Goal: Task Accomplishment & Management: Manage account settings

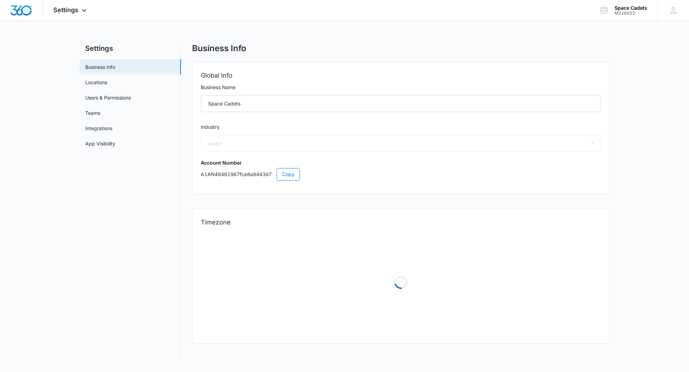
select select "4"
select select "US"
select select "America/[GEOGRAPHIC_DATA]"
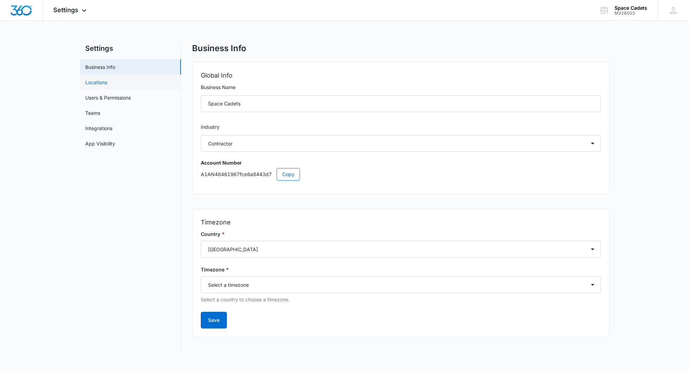
click at [106, 83] on link "Locations" at bounding box center [96, 82] width 22 height 7
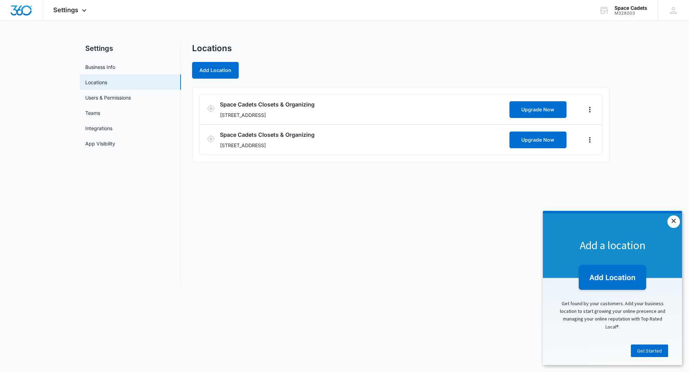
click at [677, 221] on link "×" at bounding box center [673, 221] width 13 height 13
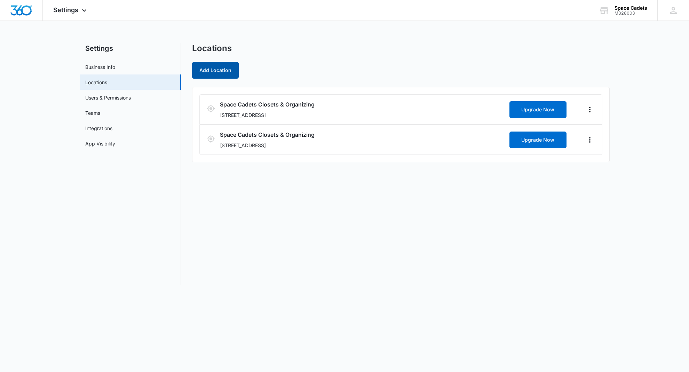
click at [226, 70] on button "Add Location" at bounding box center [215, 70] width 47 height 17
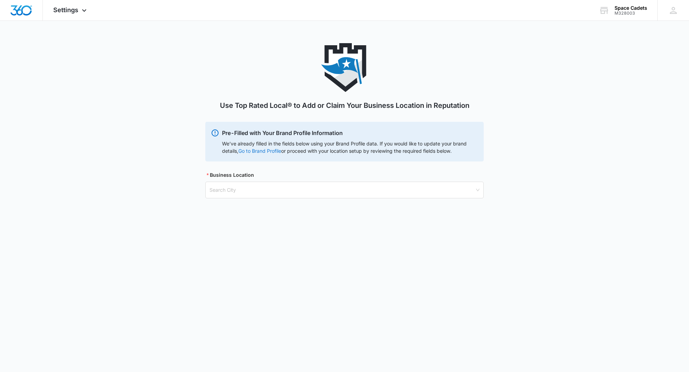
click at [0, 0] on link "Go to Brand Profile" at bounding box center [0, 0] width 0 height 0
click at [328, 188] on input "search" at bounding box center [341, 190] width 265 height 16
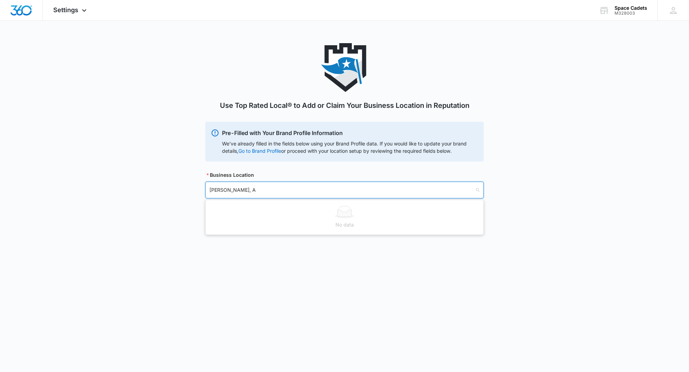
type input "Hoover, AL"
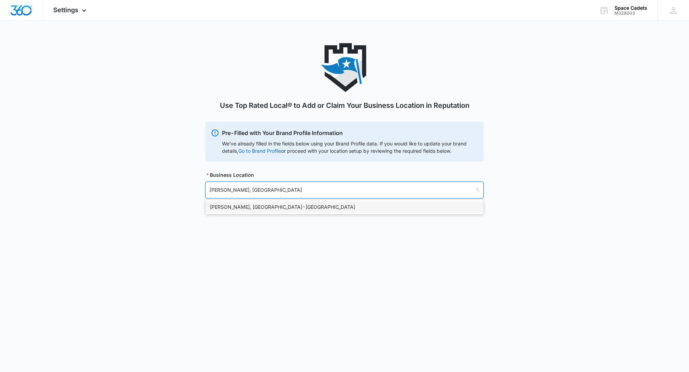
click at [273, 205] on div "Hoover, AL - USA" at bounding box center [344, 207] width 269 height 8
drag, startPoint x: 255, startPoint y: 226, endPoint x: 302, endPoint y: 220, distance: 47.4
click at [255, 226] on input "search" at bounding box center [341, 225] width 265 height 16
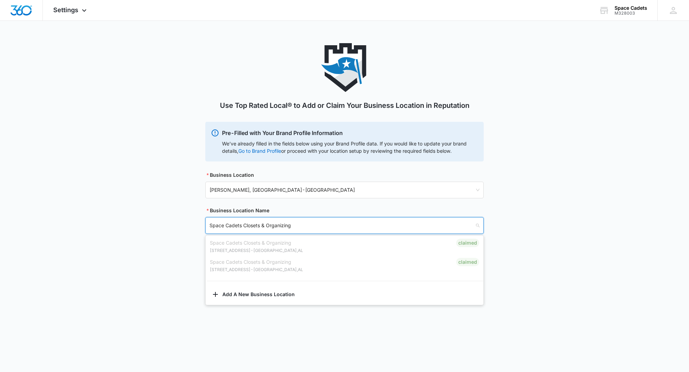
drag, startPoint x: 292, startPoint y: 226, endPoint x: 244, endPoint y: 226, distance: 47.7
click at [244, 226] on input "Space Cadets Closets & Organizing" at bounding box center [341, 225] width 265 height 16
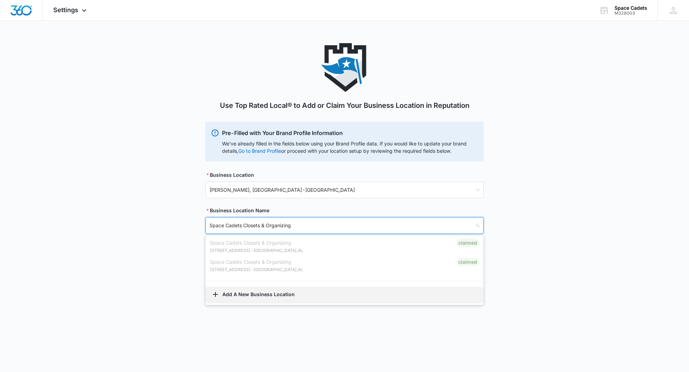
type input "Space Cadets Closets & Organizing"
click at [252, 294] on button "Add A New Business Location" at bounding box center [345, 295] width 278 height 17
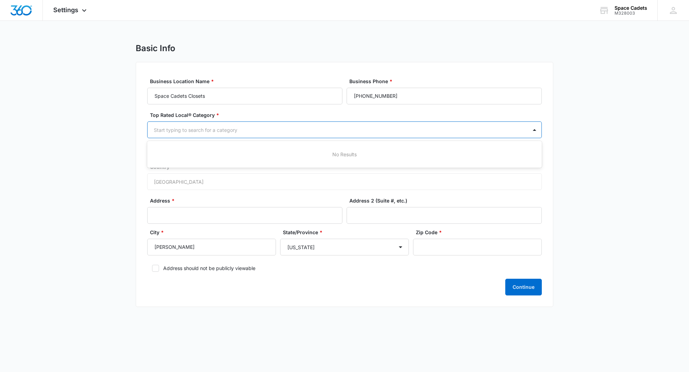
click at [263, 131] on div at bounding box center [336, 130] width 365 height 9
type input "retail"
click at [188, 152] on div "Retail" at bounding box center [343, 154] width 376 height 7
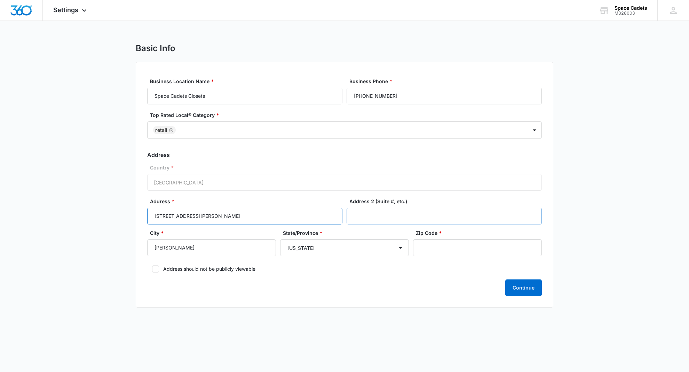
type input "5890 Elsie Rd"
type input "Suite C"
type input "35244"
click at [240, 131] on div at bounding box center [348, 130] width 341 height 9
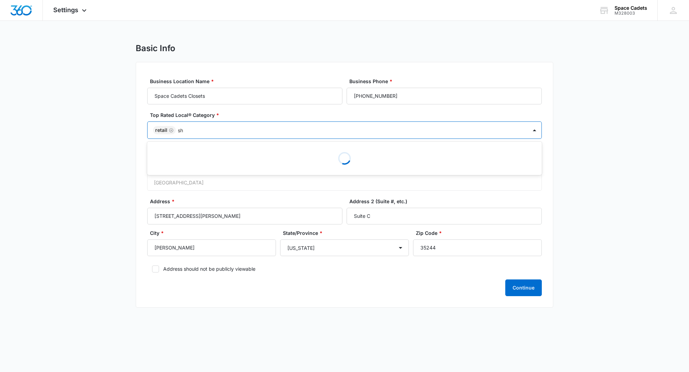
type input "s"
type input "d"
drag, startPoint x: 586, startPoint y: 162, endPoint x: 526, endPoint y: 173, distance: 61.5
click at [586, 162] on main "Basic Info Business Location Name * Space Cadets Closets Business Phone * (205)…" at bounding box center [344, 179] width 689 height 273
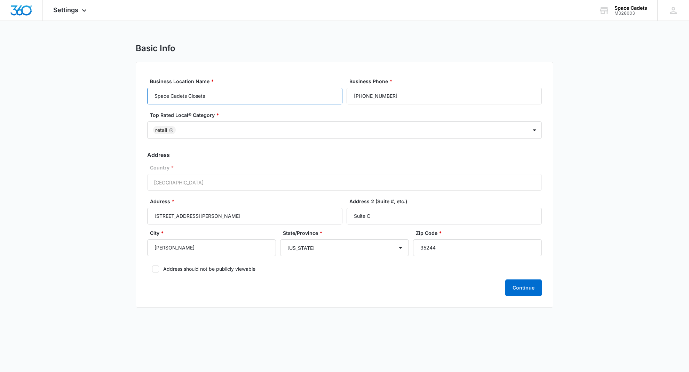
scroll to position [0, 0]
drag, startPoint x: 210, startPoint y: 96, endPoint x: 189, endPoint y: 95, distance: 20.9
click at [189, 95] on input "Space Cadets Closets" at bounding box center [244, 96] width 195 height 17
type input "Space Cadets"
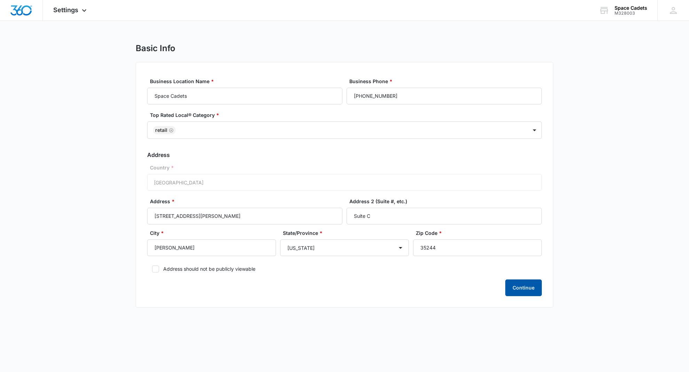
click at [522, 288] on button "Continue" at bounding box center [523, 287] width 37 height 17
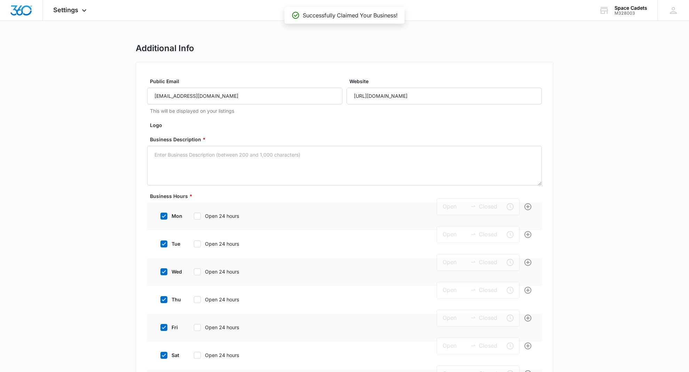
type input "9:00 am"
type input "5:00 pm"
type input "9:00 am"
type input "5:00 pm"
type input "9:00 am"
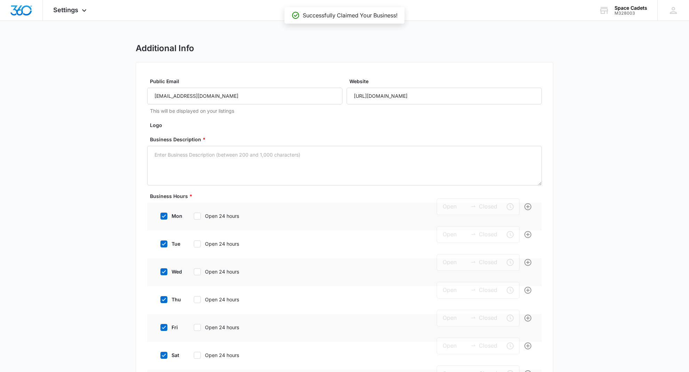
type input "5:00 pm"
type input "9:00 am"
type input "5:00 pm"
type input "9:00 am"
type input "5:00 pm"
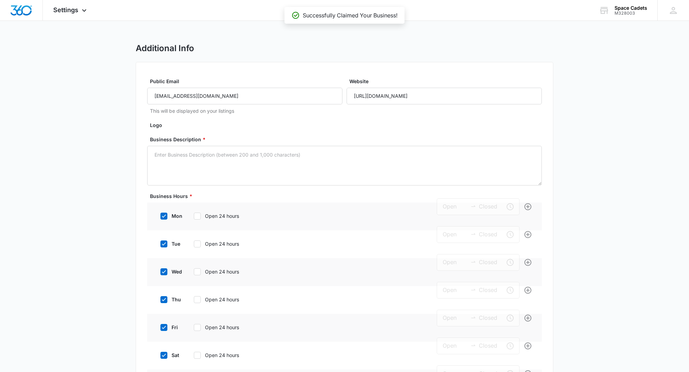
type input "12:00 am"
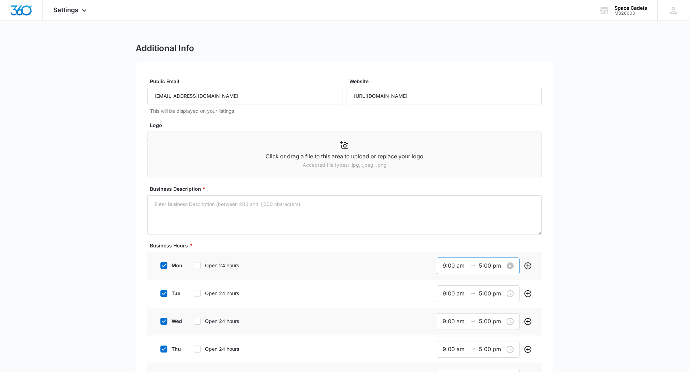
click at [446, 265] on input "9:00 am" at bounding box center [454, 265] width 25 height 9
drag, startPoint x: 575, startPoint y: 288, endPoint x: 563, endPoint y: 287, distance: 12.6
click at [450, 265] on input "9:00 am" at bounding box center [454, 264] width 25 height 9
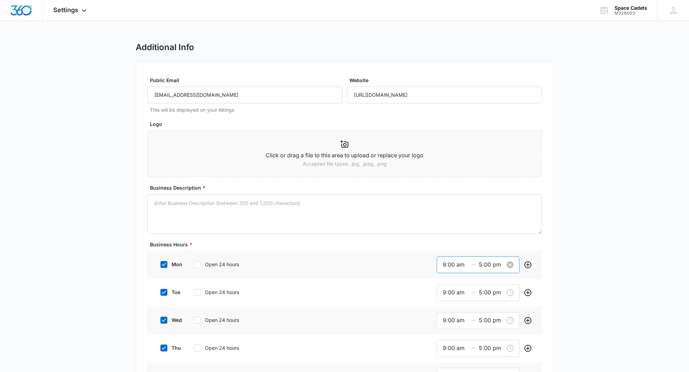
scroll to position [88, 0]
click at [448, 292] on div "10" at bounding box center [446, 293] width 19 height 10
click at [535, 276] on div "mon Open 24 hours 9:00 am 5:00 pm" at bounding box center [344, 265] width 394 height 28
click at [449, 264] on input "9:00 am" at bounding box center [454, 264] width 25 height 9
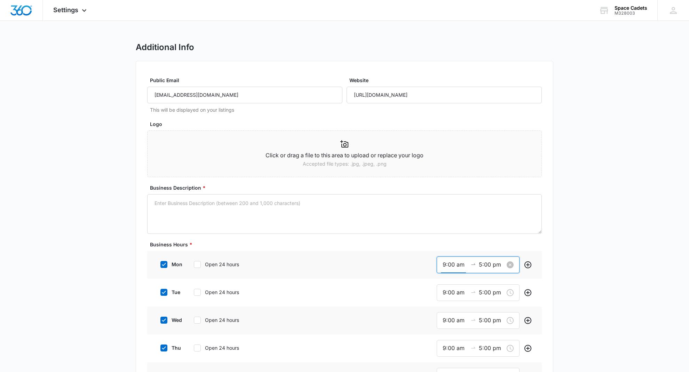
scroll to position [88, 0]
click at [443, 290] on div "10" at bounding box center [446, 293] width 19 height 10
type input "10:00 am"
drag, startPoint x: 486, startPoint y: 363, endPoint x: 485, endPoint y: 358, distance: 5.2
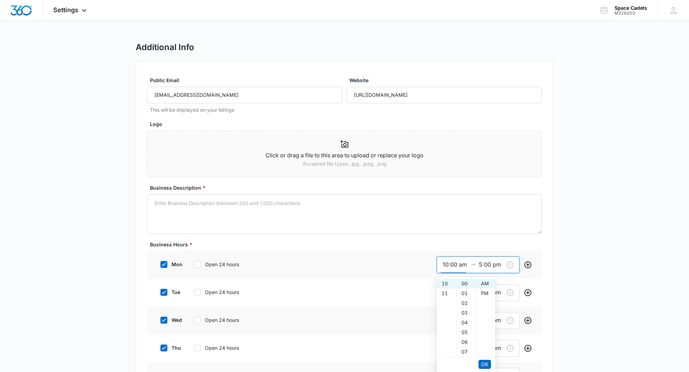
click at [486, 363] on span "OK" at bounding box center [484, 364] width 7 height 8
click at [488, 365] on button "OK" at bounding box center [484, 364] width 13 height 9
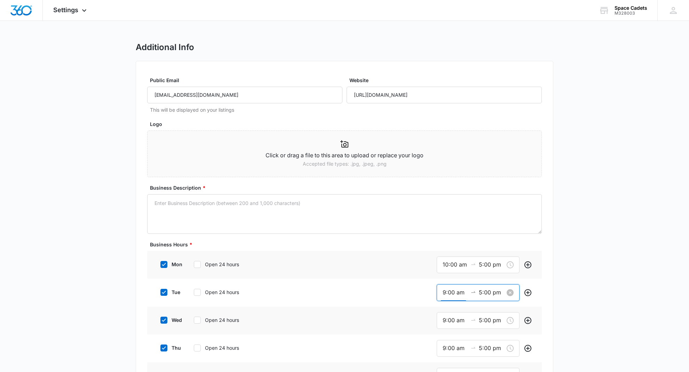
click at [448, 292] on input "9:00 am" at bounding box center [454, 292] width 25 height 9
click at [445, 318] on div "10" at bounding box center [446, 321] width 19 height 10
type input "10:00 am"
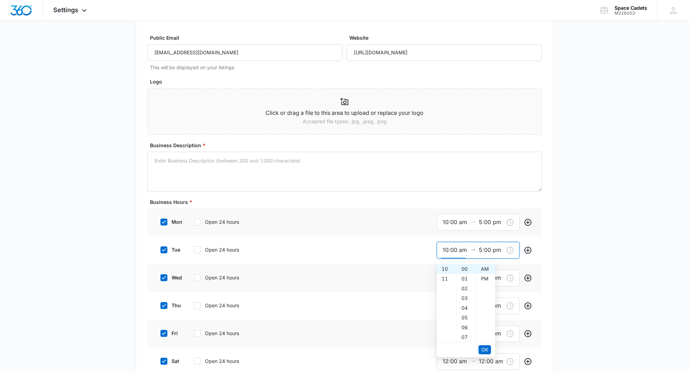
scroll to position [102, 0]
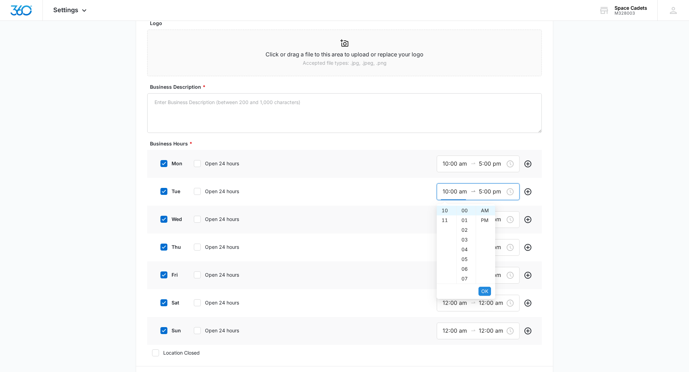
click at [485, 293] on span "OK" at bounding box center [484, 291] width 7 height 8
click at [485, 291] on span "OK" at bounding box center [484, 291] width 7 height 8
click at [452, 221] on input "9:00 am" at bounding box center [454, 219] width 25 height 9
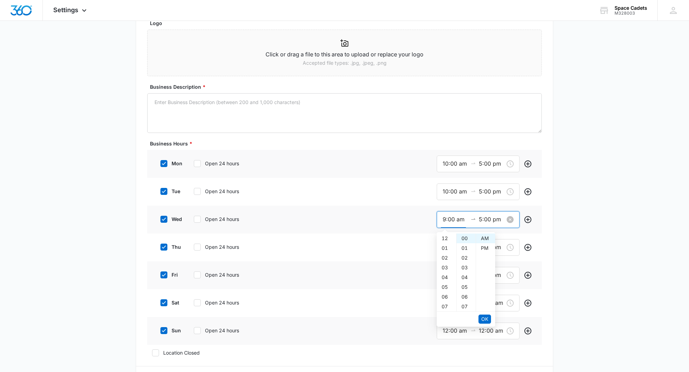
scroll to position [88, 0]
click at [446, 249] on div "10" at bounding box center [446, 248] width 19 height 10
type input "10:00 am"
click at [482, 320] on span "OK" at bounding box center [484, 319] width 7 height 8
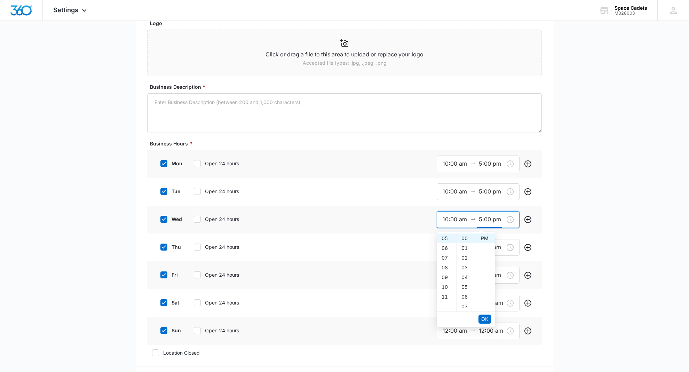
click at [482, 320] on span "OK" at bounding box center [484, 319] width 7 height 8
click at [442, 246] on div "9:00 am 5:00 pm" at bounding box center [478, 247] width 83 height 17
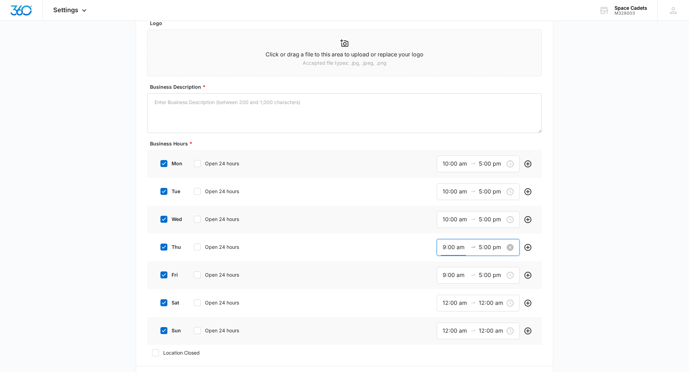
scroll to position [88, 0]
click at [446, 274] on div "10" at bounding box center [446, 276] width 19 height 10
type input "10:00 am"
click at [483, 343] on span "OK" at bounding box center [484, 347] width 7 height 8
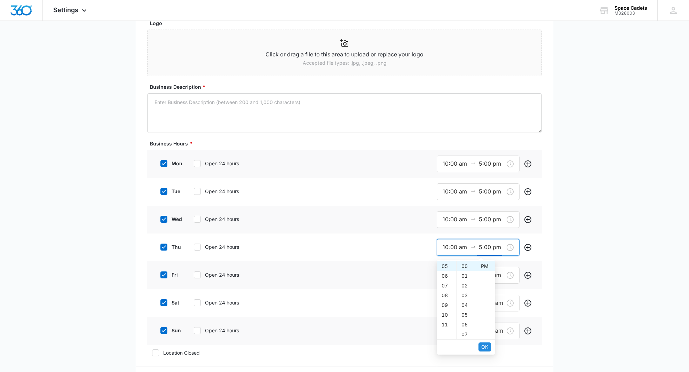
click at [483, 345] on span "OK" at bounding box center [484, 347] width 7 height 8
click at [446, 274] on input "9:00 am" at bounding box center [454, 275] width 25 height 9
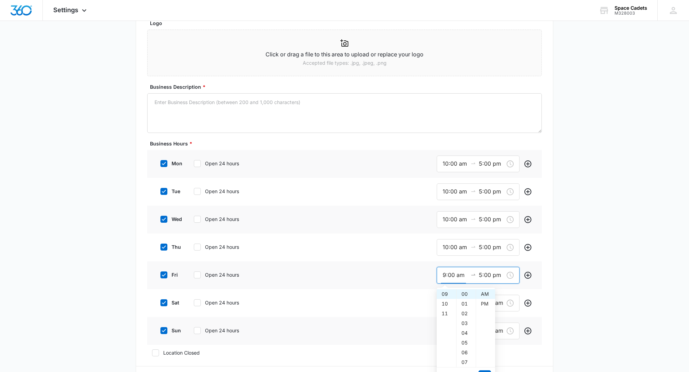
drag, startPoint x: 450, startPoint y: 303, endPoint x: 486, endPoint y: 330, distance: 44.5
click at [450, 303] on div "10" at bounding box center [446, 304] width 19 height 10
type input "10:00 am"
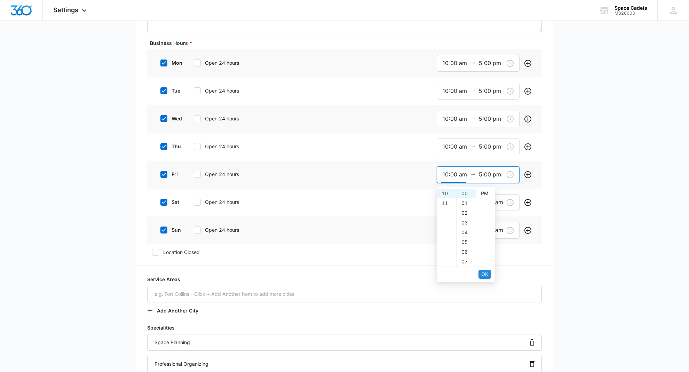
click at [484, 274] on span "OK" at bounding box center [484, 274] width 7 height 8
click at [162, 204] on icon at bounding box center [164, 202] width 6 height 6
click at [160, 204] on input "sat" at bounding box center [157, 202] width 5 height 5
checkbox input "false"
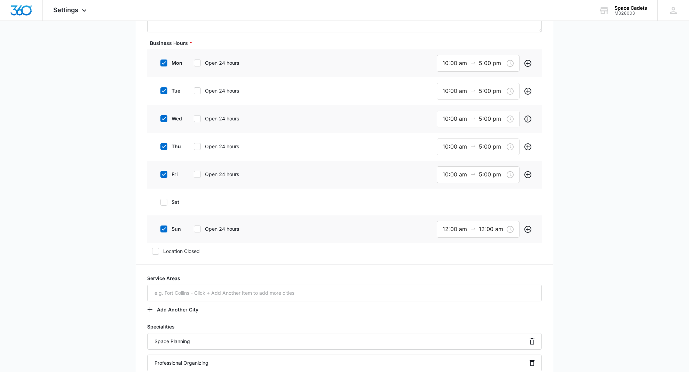
drag, startPoint x: 161, startPoint y: 230, endPoint x: 230, endPoint y: 228, distance: 69.2
click at [161, 230] on icon at bounding box center [164, 229] width 6 height 6
click at [160, 230] on input "sun" at bounding box center [157, 228] width 5 height 5
checkbox input "false"
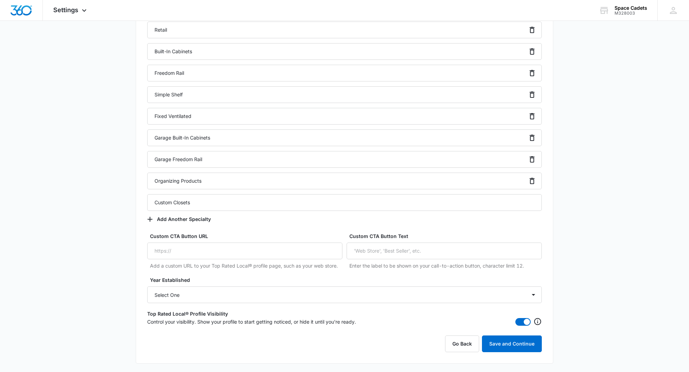
click at [523, 338] on button "Save and Continue" at bounding box center [512, 343] width 60 height 17
click at [509, 344] on button "Save and Continue" at bounding box center [512, 343] width 60 height 17
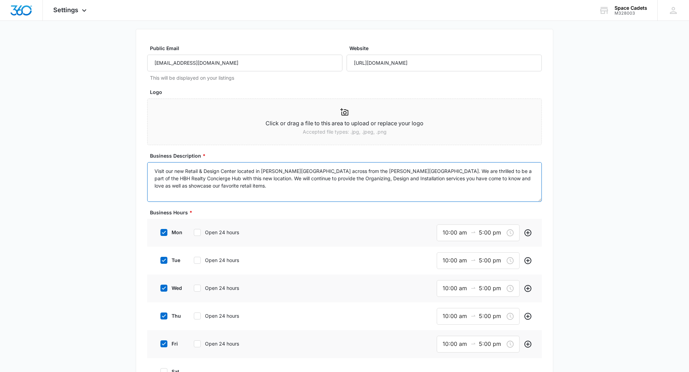
type textarea "Visit our new Retail & Design Center located in Knox Square across from the Hoo…"
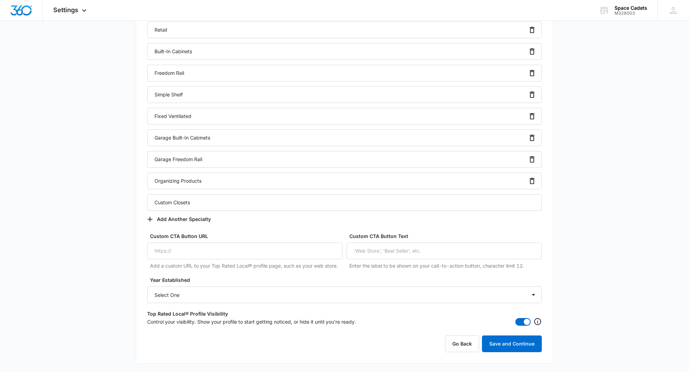
scroll to position [577, 0]
click at [513, 340] on button "Save and Continue" at bounding box center [512, 343] width 60 height 17
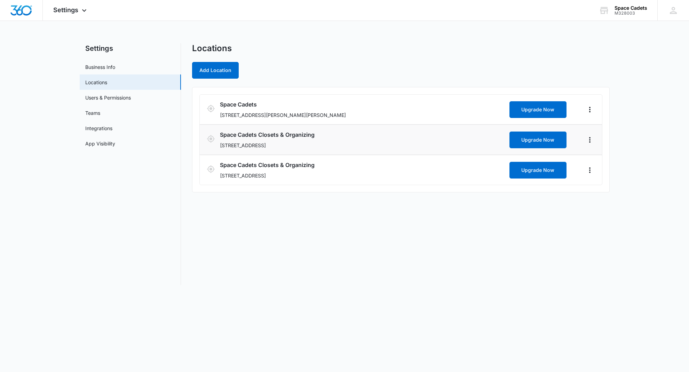
click at [322, 140] on div "Space Cadets Closets & Organizing 516 Business Center Drive, Birmingham, AL 352…" at bounding box center [363, 139] width 287 height 18
click at [587, 137] on icon "Actions" at bounding box center [589, 140] width 8 height 8
click at [597, 158] on link "Edit" at bounding box center [597, 159] width 9 height 6
click at [591, 170] on icon "Actions" at bounding box center [589, 170] width 8 height 8
click at [525, 235] on div "Locations Add Location Space Cadets 5890 Elsie Rd, Suite C, Hoover, AL 35244 Up…" at bounding box center [400, 164] width 417 height 242
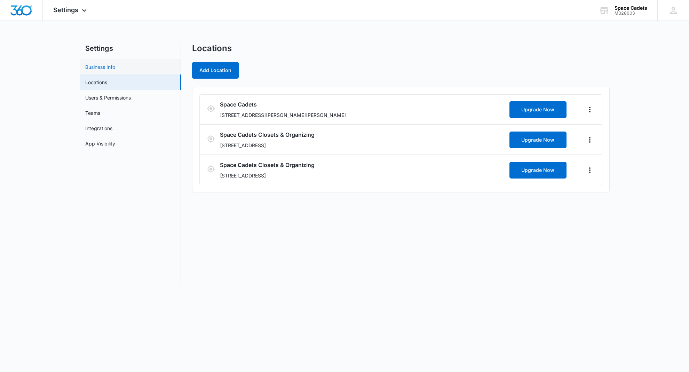
click at [115, 70] on link "Business Info" at bounding box center [100, 66] width 30 height 7
select select "4"
select select "US"
select select "America/[GEOGRAPHIC_DATA]"
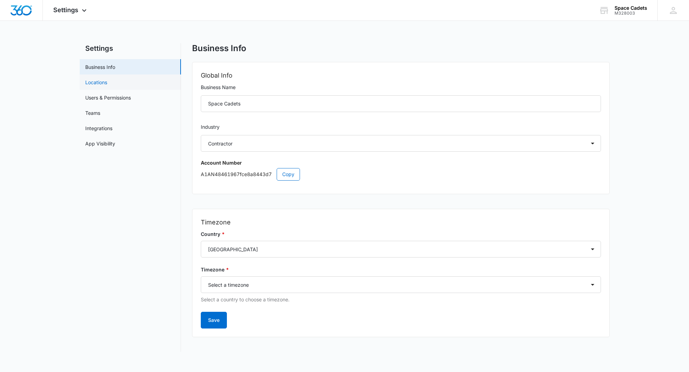
click at [106, 81] on link "Locations" at bounding box center [96, 82] width 22 height 7
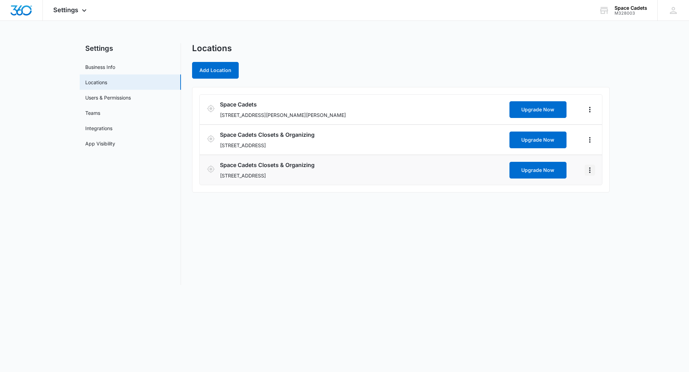
click at [588, 169] on icon "Actions" at bounding box center [589, 170] width 8 height 8
click at [595, 190] on link "Edit" at bounding box center [597, 189] width 9 height 6
click at [81, 11] on icon at bounding box center [84, 12] width 8 height 8
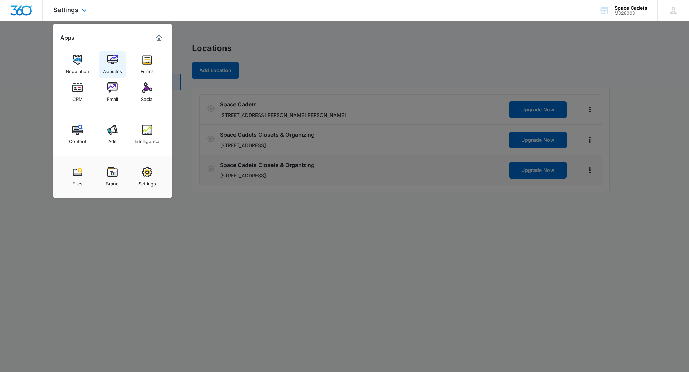
click at [114, 58] on img at bounding box center [112, 60] width 10 height 10
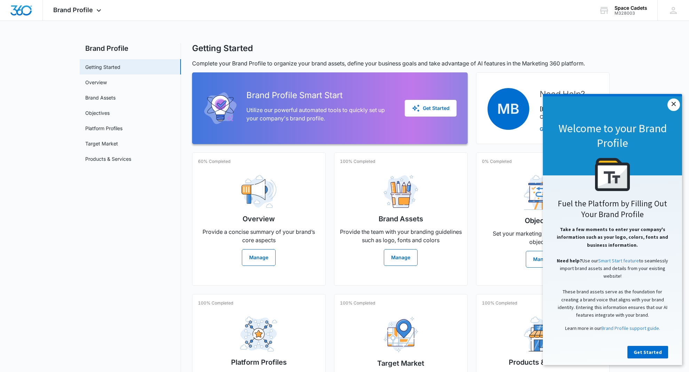
drag, startPoint x: 671, startPoint y: 104, endPoint x: 675, endPoint y: 102, distance: 4.5
click at [671, 104] on link "×" at bounding box center [673, 104] width 13 height 13
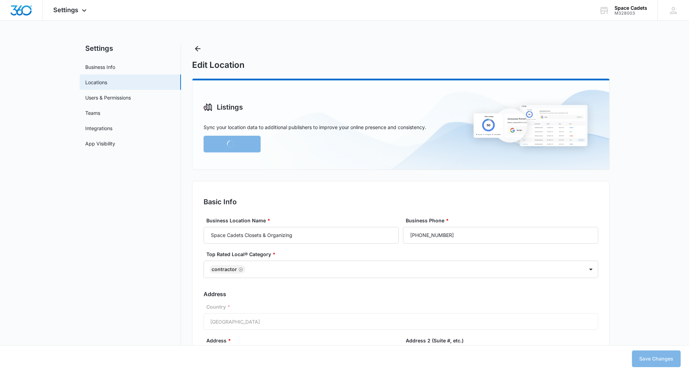
type input "9:00 am"
type input "5:00 pm"
type input "9:00 am"
type input "5:00 pm"
type input "9:00 am"
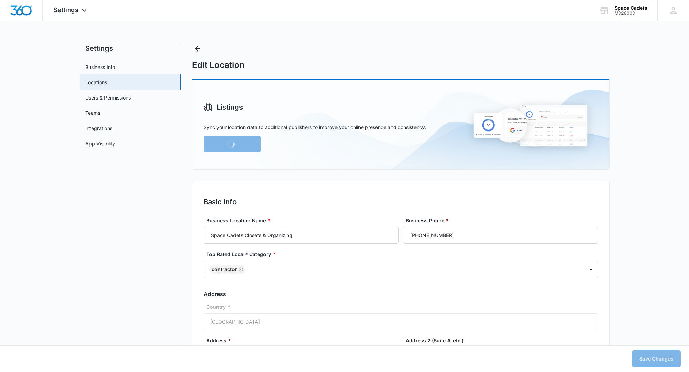
type input "5:00 pm"
type input "9:00 am"
type input "5:00 pm"
type input "9:00 am"
type input "5:00 pm"
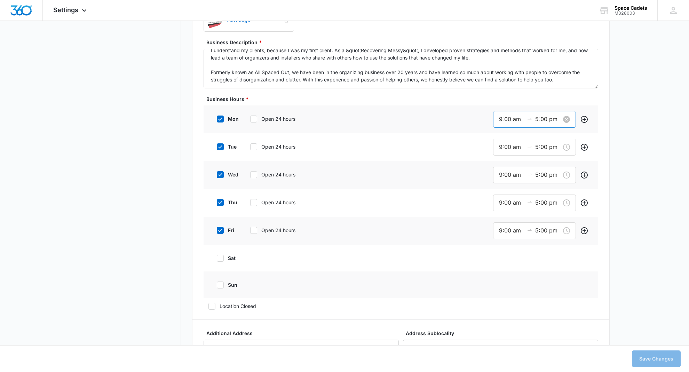
scroll to position [566, 0]
click at [502, 117] on input "9:00 am" at bounding box center [511, 119] width 25 height 9
click at [538, 217] on span "OK" at bounding box center [540, 219] width 7 height 8
type input "8:30 am"
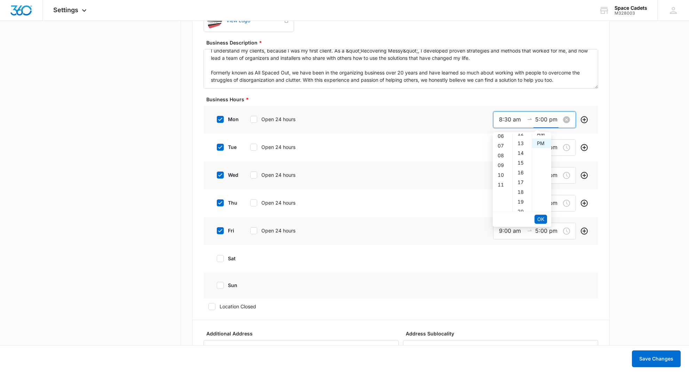
scroll to position [10, 0]
drag, startPoint x: 539, startPoint y: 119, endPoint x: 554, endPoint y: 121, distance: 15.8
click at [539, 119] on input "5:00 pm" at bounding box center [547, 119] width 25 height 9
click at [541, 216] on span "OK" at bounding box center [540, 219] width 7 height 8
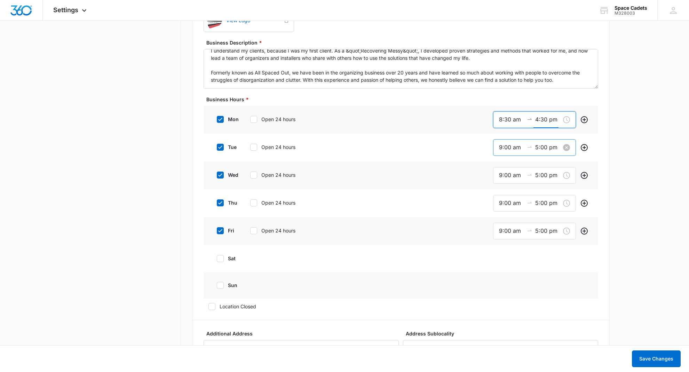
type input "4:30 pm"
click at [499, 148] on input "9:00 am" at bounding box center [511, 147] width 25 height 9
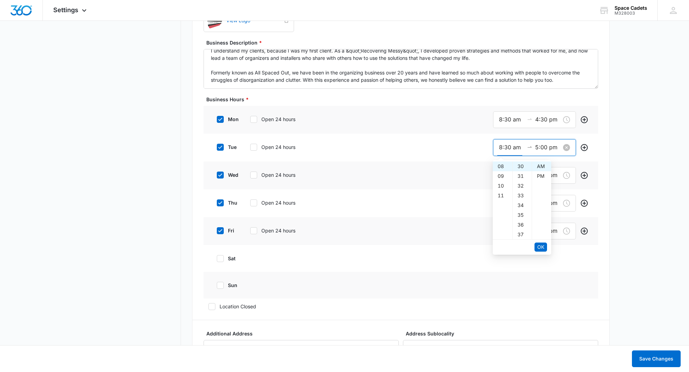
type input "8:30 am"
click at [538, 146] on input "5:00 pm" at bounding box center [547, 147] width 25 height 9
click at [541, 249] on span "OK" at bounding box center [540, 247] width 7 height 8
type input "4:30 pm"
click at [499, 174] on input "9:00 am" at bounding box center [511, 175] width 25 height 9
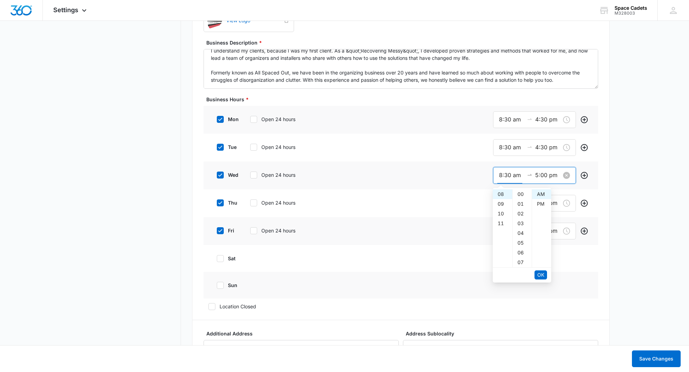
scroll to position [0, 0]
click at [540, 274] on span "OK" at bounding box center [540, 275] width 7 height 8
type input "8:30 am"
click at [535, 174] on input "5:00 pm" at bounding box center [547, 175] width 25 height 9
click at [541, 273] on span "OK" at bounding box center [540, 275] width 7 height 8
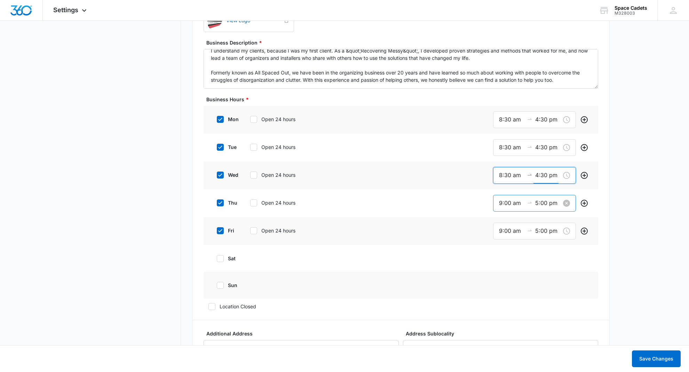
type input "4:30 pm"
click at [504, 203] on input "9:00 am" at bounding box center [511, 203] width 25 height 9
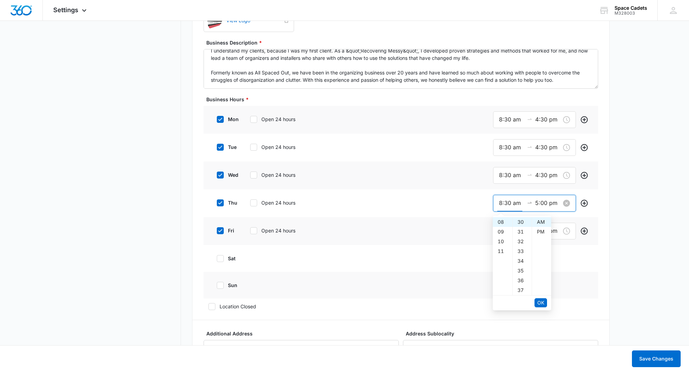
type input "8:30 am"
click at [539, 202] on input "5:00 pm" at bounding box center [547, 203] width 25 height 9
click at [538, 303] on span "OK" at bounding box center [540, 303] width 7 height 8
type input "4:30 pm"
click at [502, 231] on input "9:00 am" at bounding box center [511, 230] width 25 height 9
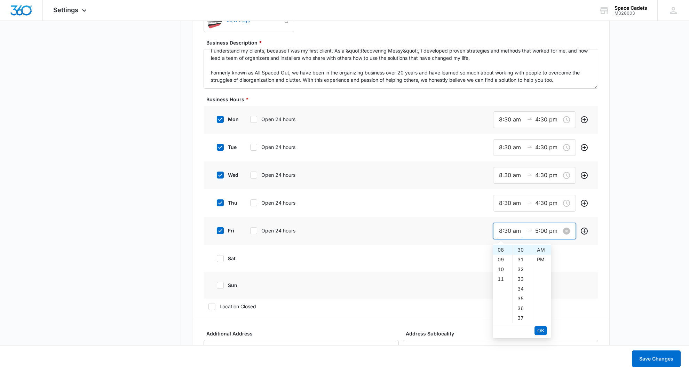
type input "8:30 am"
click at [535, 231] on input "5:00 pm" at bounding box center [547, 230] width 25 height 9
drag, startPoint x: 537, startPoint y: 230, endPoint x: 543, endPoint y: 231, distance: 6.0
click at [537, 230] on input "5:00 pm" at bounding box center [547, 230] width 25 height 9
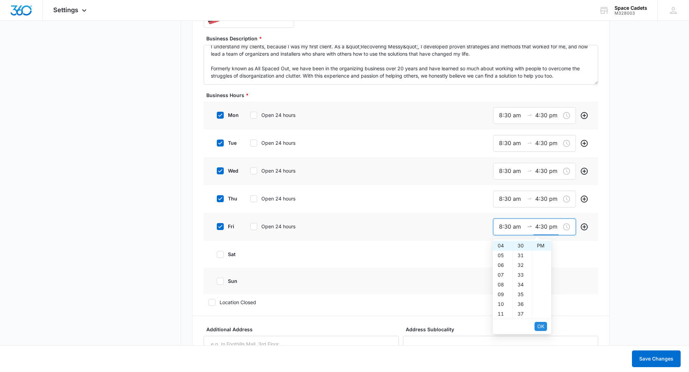
click at [542, 327] on span "OK" at bounding box center [540, 326] width 7 height 8
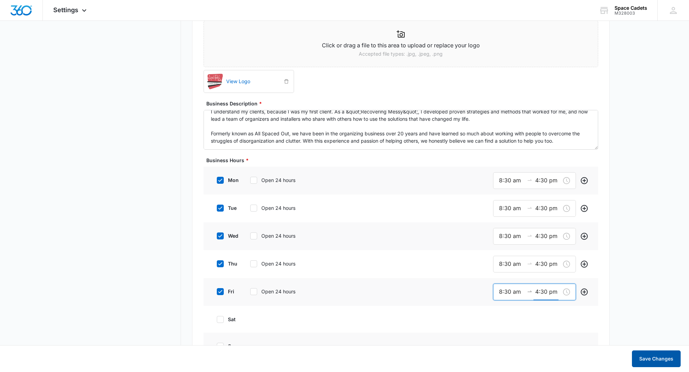
type input "4:30 pm"
click at [649, 355] on button "Save Changes" at bounding box center [656, 358] width 49 height 17
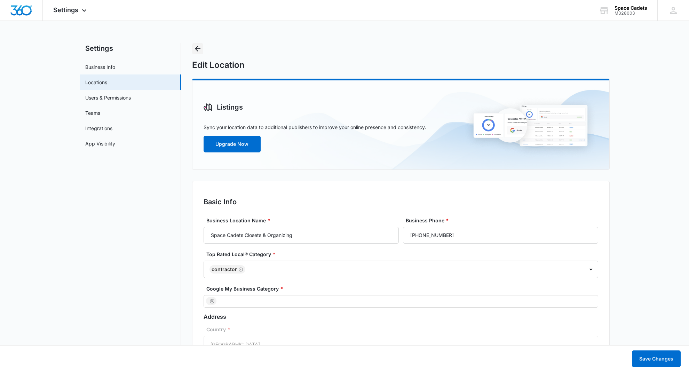
click at [201, 51] on icon "Back" at bounding box center [197, 49] width 8 height 8
click at [196, 49] on icon "Back" at bounding box center [198, 49] width 6 height 6
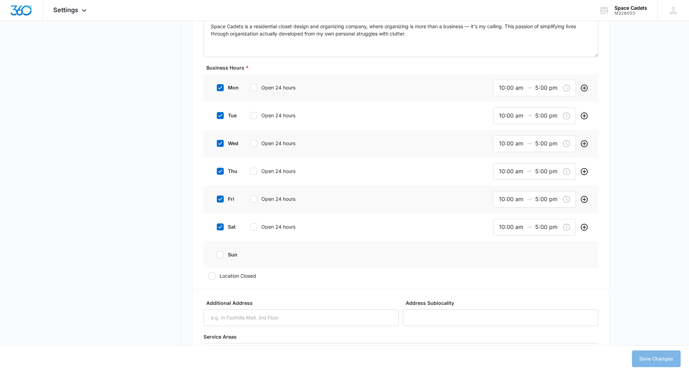
scroll to position [584, 0]
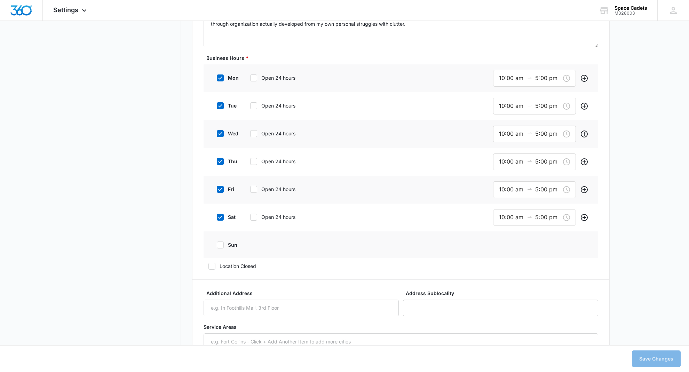
click at [222, 246] on icon at bounding box center [220, 245] width 6 height 6
click at [217, 246] on input "sun" at bounding box center [214, 244] width 5 height 5
checkbox input "true"
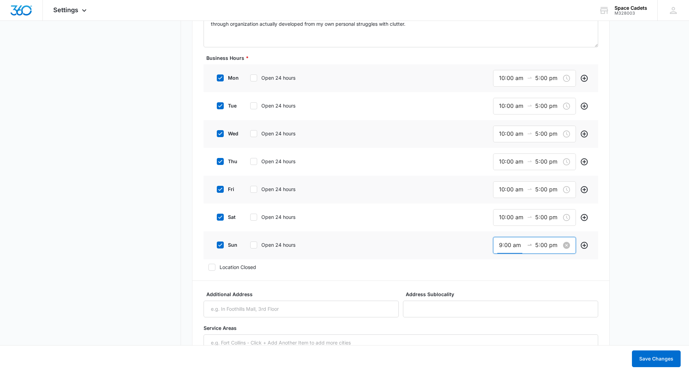
click at [502, 245] on input "9:00 am" at bounding box center [511, 245] width 25 height 9
click at [656, 231] on main "Settings Business Info Locations Users & Permissions Teams Integrations App Vis…" at bounding box center [344, 244] width 689 height 1573
drag, startPoint x: 503, startPoint y: 245, endPoint x: 529, endPoint y: 250, distance: 26.7
click at [503, 245] on input "9:00 am" at bounding box center [511, 244] width 25 height 9
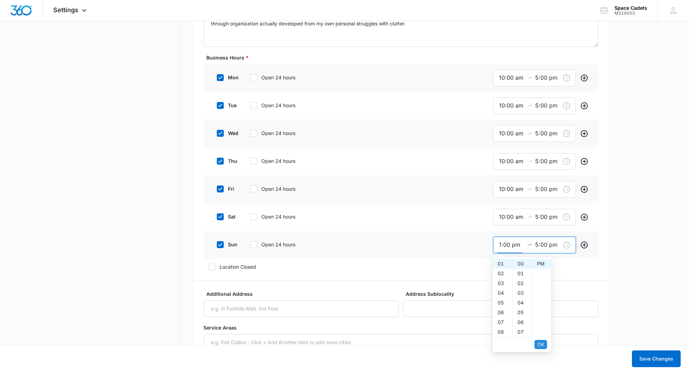
click at [544, 346] on button "OK" at bounding box center [540, 344] width 13 height 9
type input "1:00 pm"
click at [543, 344] on span "OK" at bounding box center [540, 345] width 7 height 8
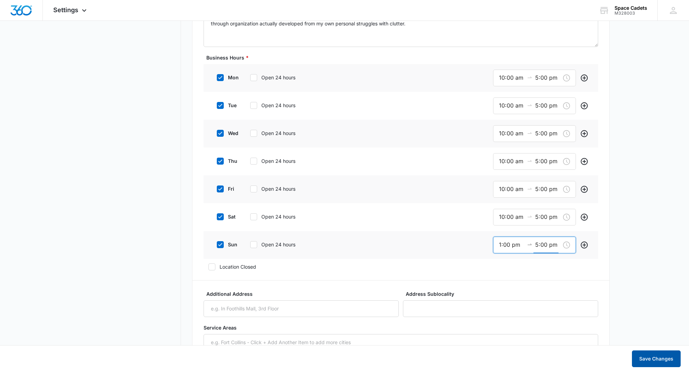
click at [655, 354] on button "Save Changes" at bounding box center [656, 358] width 49 height 17
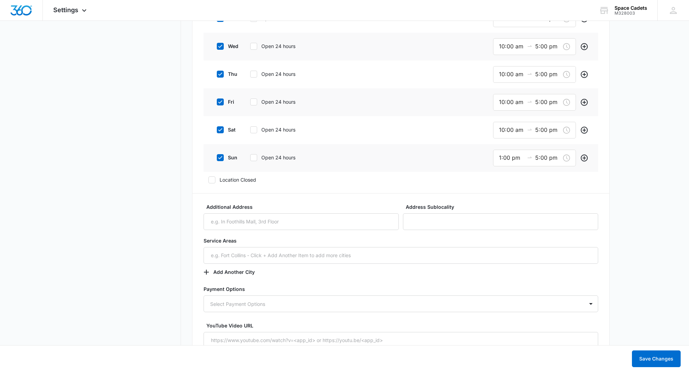
scroll to position [735, 0]
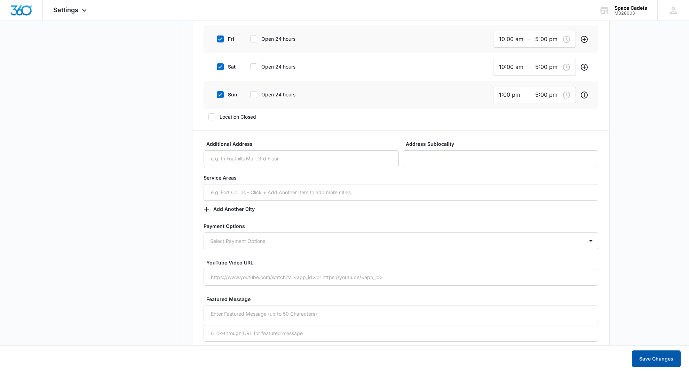
click at [657, 355] on button "Save Changes" at bounding box center [656, 358] width 49 height 17
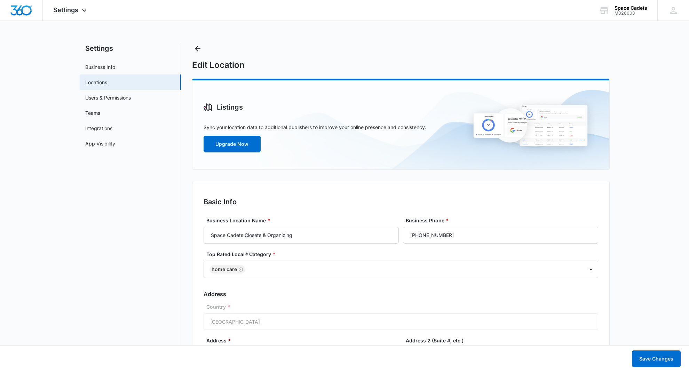
scroll to position [0, 0]
click at [667, 355] on button "Save Changes" at bounding box center [656, 358] width 49 height 17
click at [195, 48] on icon "Back" at bounding box center [198, 49] width 6 height 6
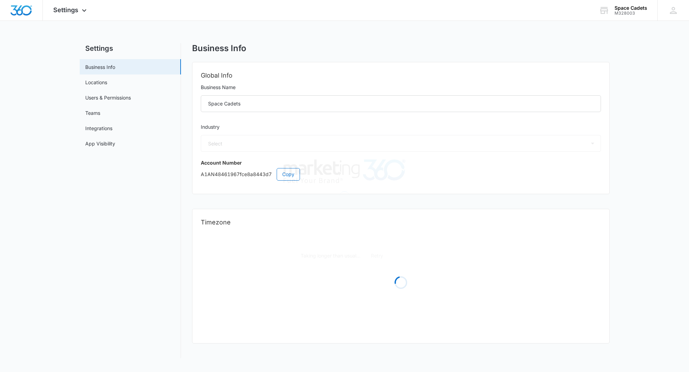
select select "4"
select select "US"
select select "America/[GEOGRAPHIC_DATA]"
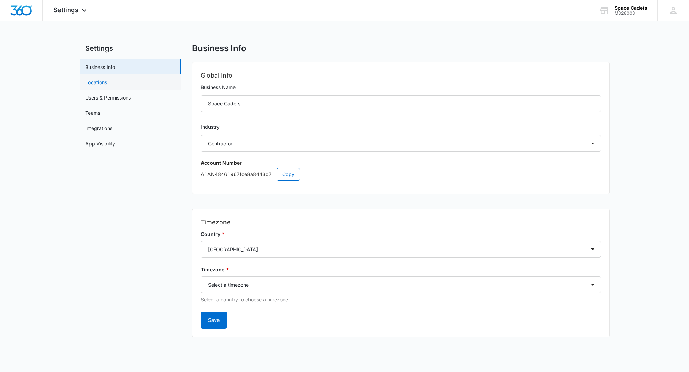
click at [101, 83] on link "Locations" at bounding box center [96, 82] width 22 height 7
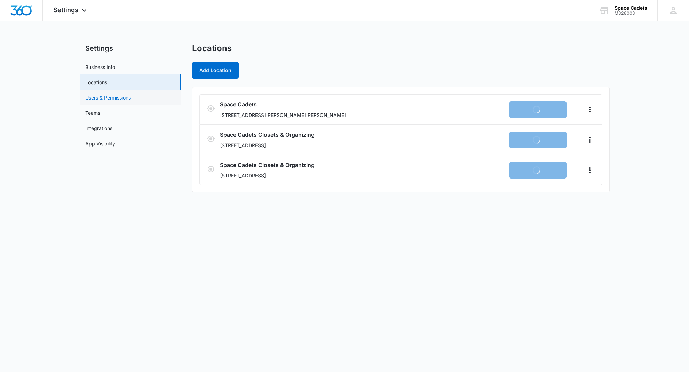
click at [103, 97] on link "Users & Permissions" at bounding box center [108, 97] width 46 height 7
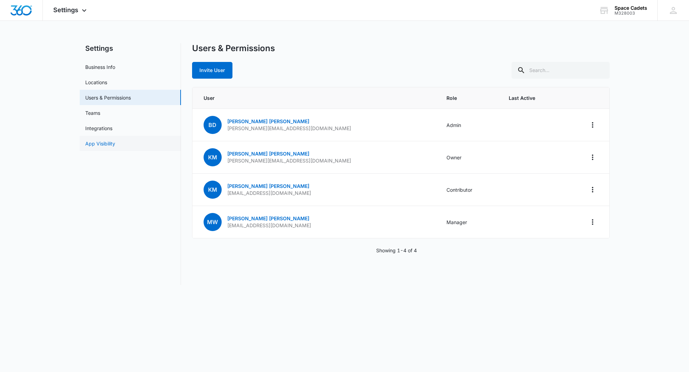
click at [101, 142] on link "App Visibility" at bounding box center [100, 143] width 30 height 7
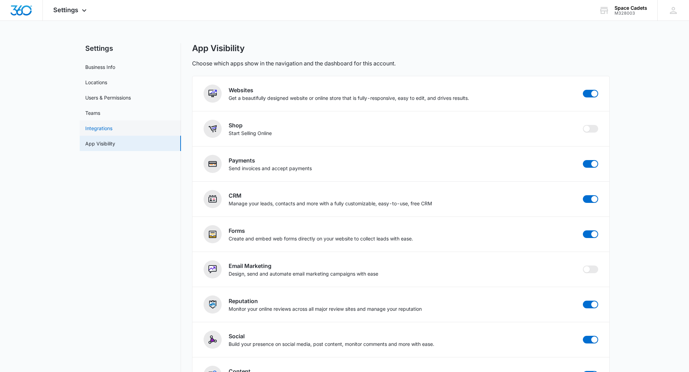
click at [95, 131] on link "Integrations" at bounding box center [98, 128] width 27 height 7
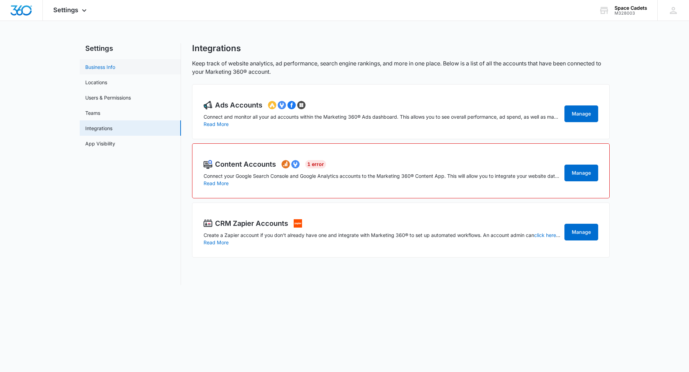
click at [89, 70] on link "Business Info" at bounding box center [100, 66] width 30 height 7
select select "4"
select select "US"
select select "America/[GEOGRAPHIC_DATA]"
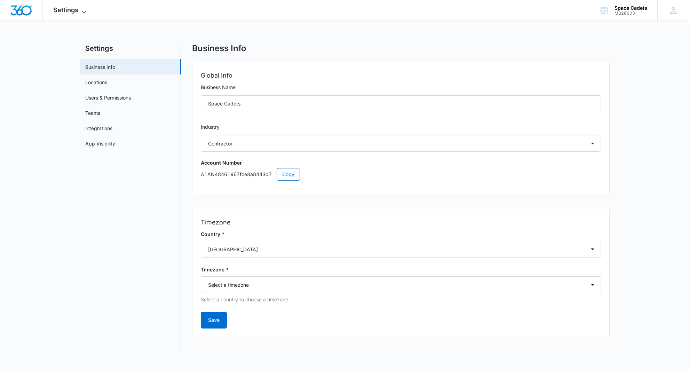
click at [85, 10] on icon at bounding box center [84, 12] width 8 height 8
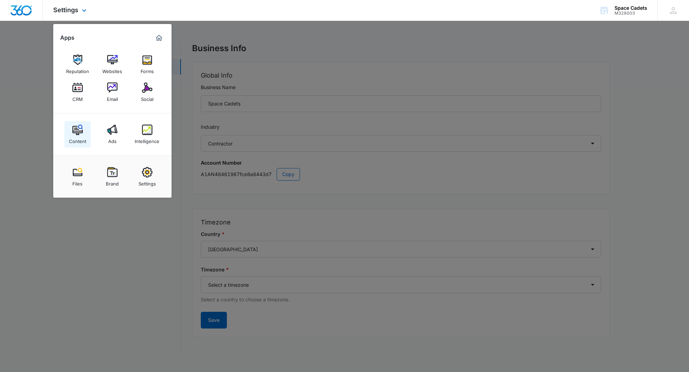
click at [80, 130] on img at bounding box center [77, 130] width 10 height 10
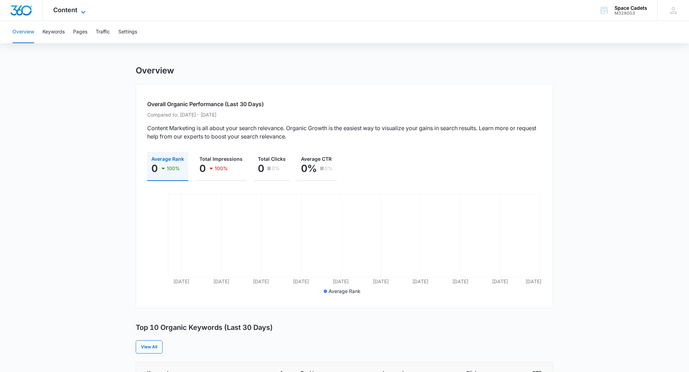
click at [74, 11] on span "Content" at bounding box center [65, 9] width 24 height 7
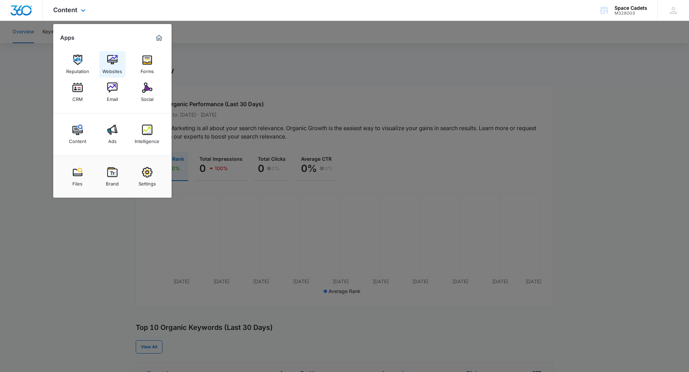
click at [110, 60] on img at bounding box center [112, 60] width 10 height 10
